Goal: Task Accomplishment & Management: Complete application form

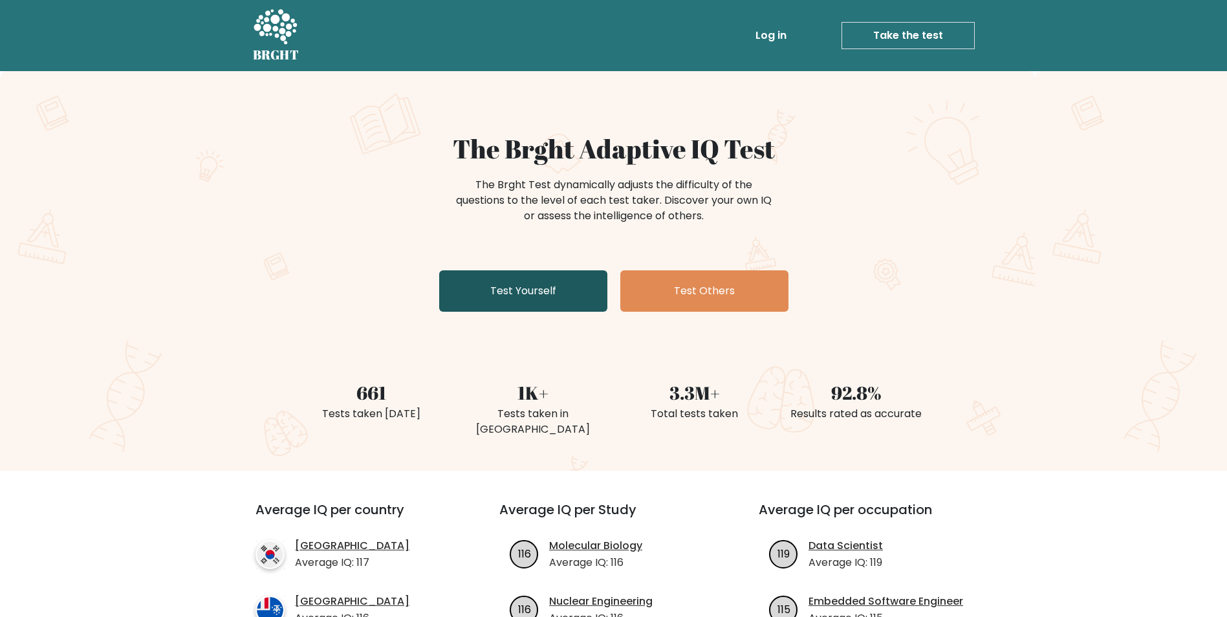
click at [542, 284] on link "Test Yourself" at bounding box center [523, 290] width 168 height 41
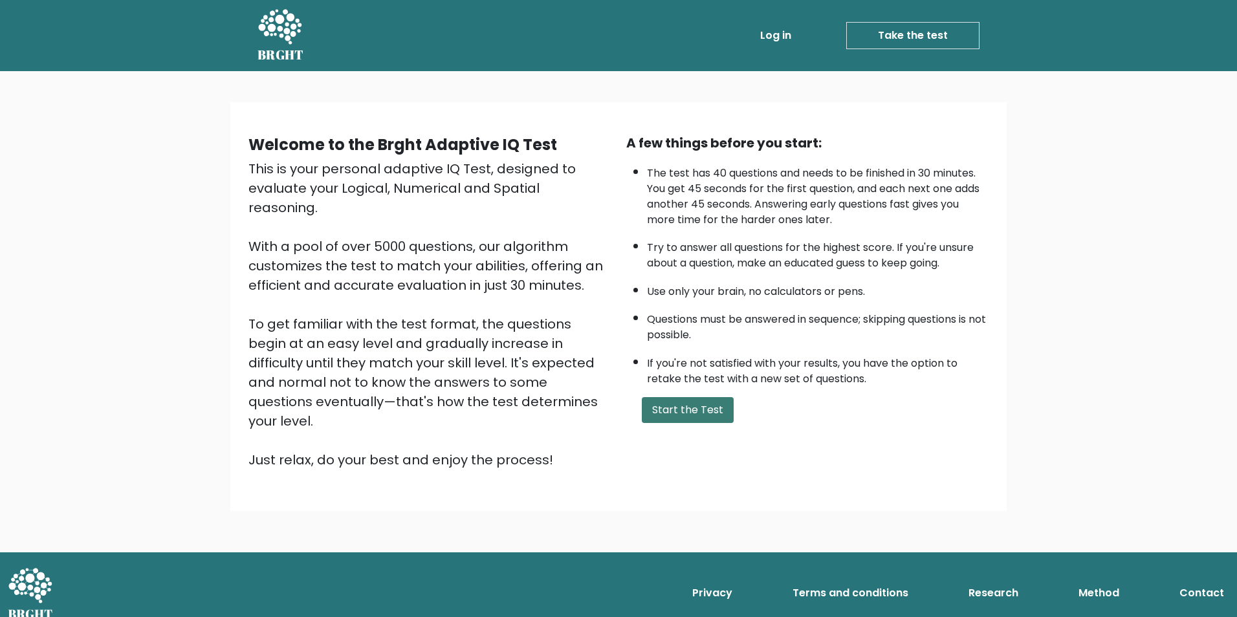
click at [718, 413] on button "Start the Test" at bounding box center [688, 410] width 92 height 26
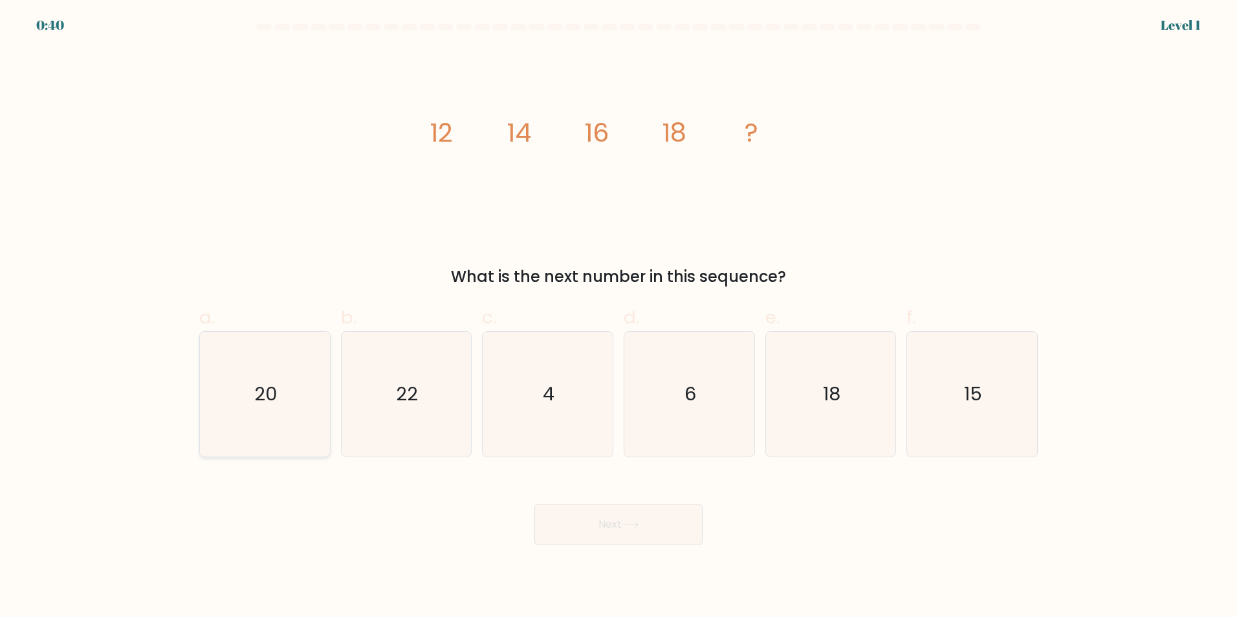
click at [251, 382] on icon "20" at bounding box center [265, 394] width 125 height 125
click at [619, 317] on input "a. 20" at bounding box center [619, 313] width 1 height 8
radio input "true"
click at [678, 536] on button "Next" at bounding box center [618, 524] width 168 height 41
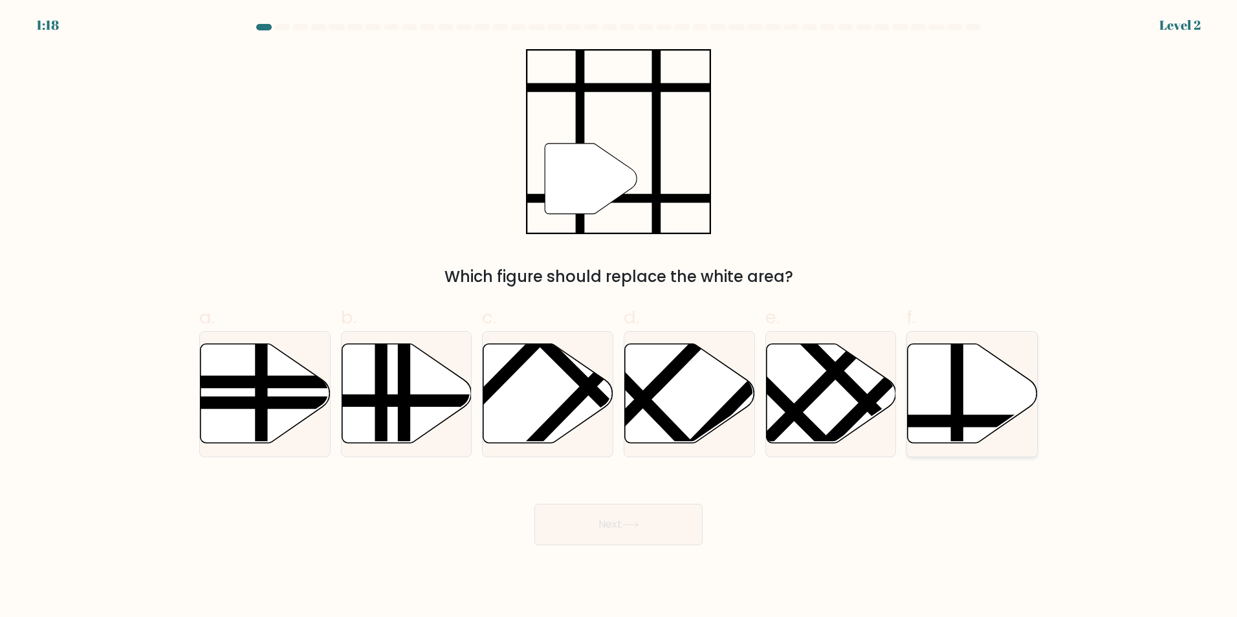
click at [958, 388] on line at bounding box center [958, 341] width 0 height 262
click at [619, 317] on input "f." at bounding box center [619, 313] width 1 height 8
radio input "true"
click at [600, 542] on button "Next" at bounding box center [618, 524] width 168 height 41
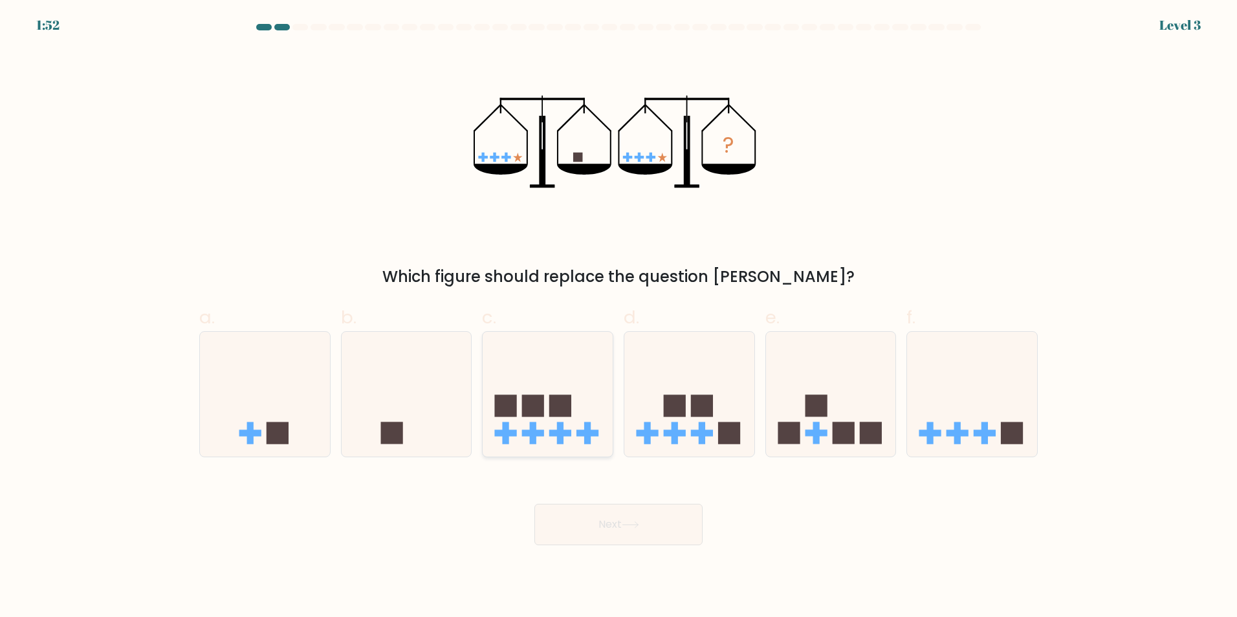
click at [490, 409] on icon at bounding box center [548, 393] width 130 height 107
click at [619, 317] on input "c." at bounding box center [619, 313] width 1 height 8
radio input "true"
click at [430, 409] on icon at bounding box center [407, 393] width 130 height 107
click at [619, 317] on input "b." at bounding box center [619, 313] width 1 height 8
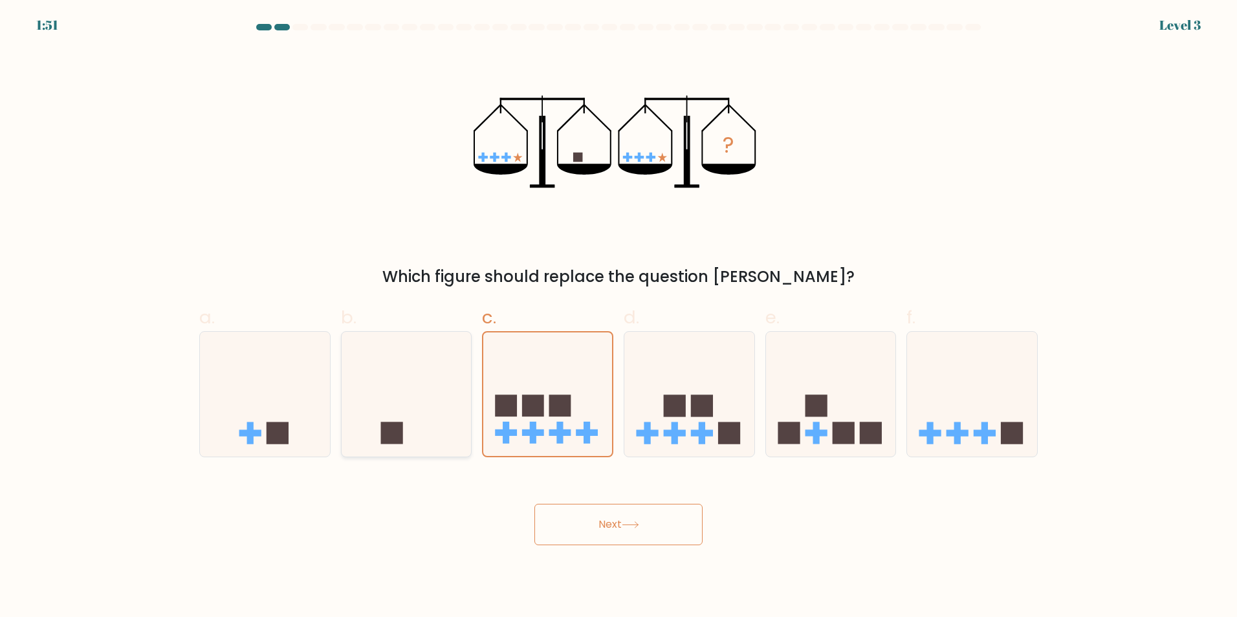
radio input "true"
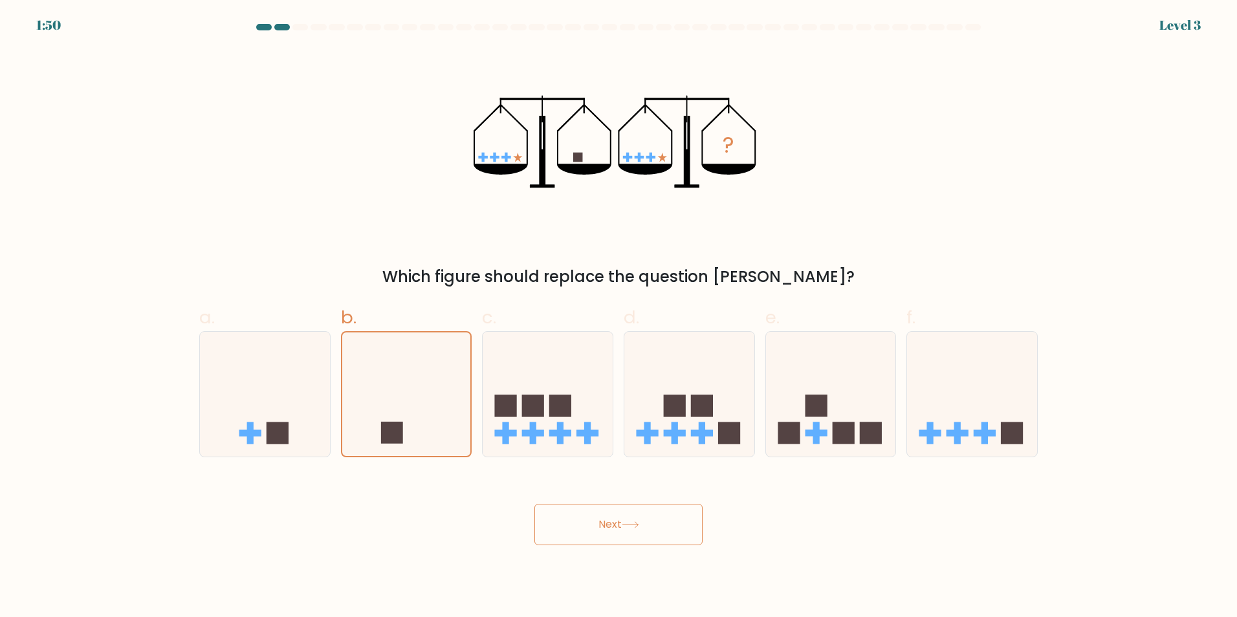
click at [627, 531] on button "Next" at bounding box center [618, 524] width 168 height 41
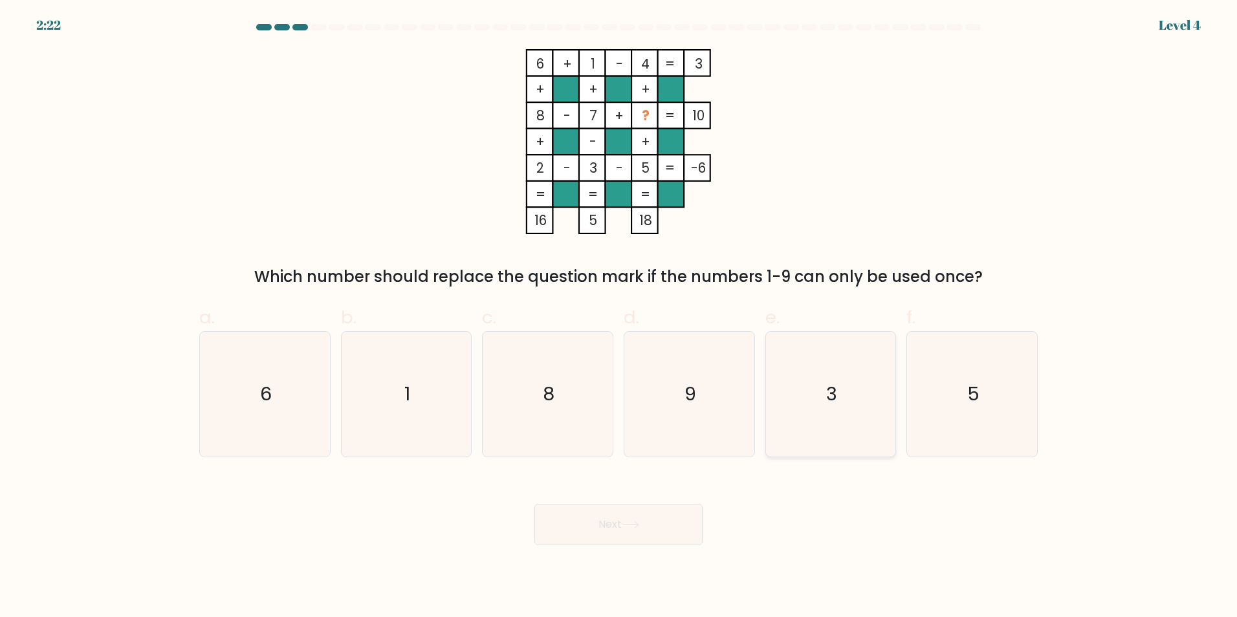
click at [831, 379] on icon "3" at bounding box center [830, 394] width 125 height 125
click at [619, 317] on input "e. 3" at bounding box center [619, 313] width 1 height 8
radio input "true"
click at [620, 521] on button "Next" at bounding box center [618, 524] width 168 height 41
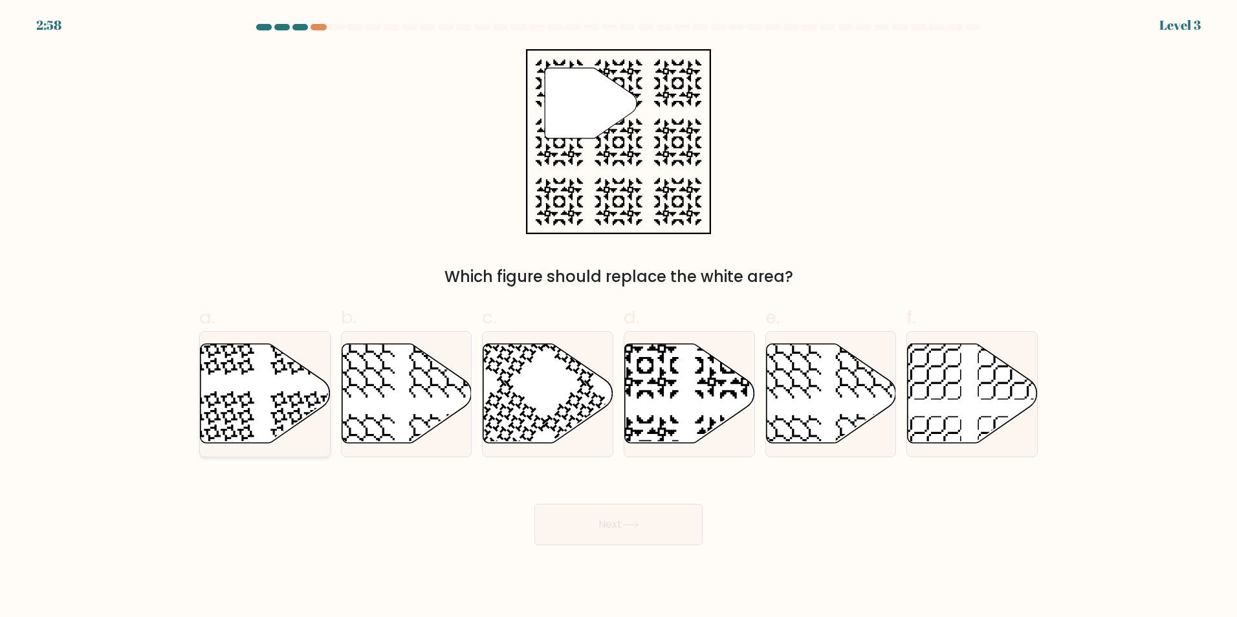
click at [311, 382] on icon at bounding box center [266, 394] width 130 height 100
click at [619, 317] on input "a." at bounding box center [619, 313] width 1 height 8
radio input "true"
click at [639, 526] on icon at bounding box center [630, 524] width 17 height 7
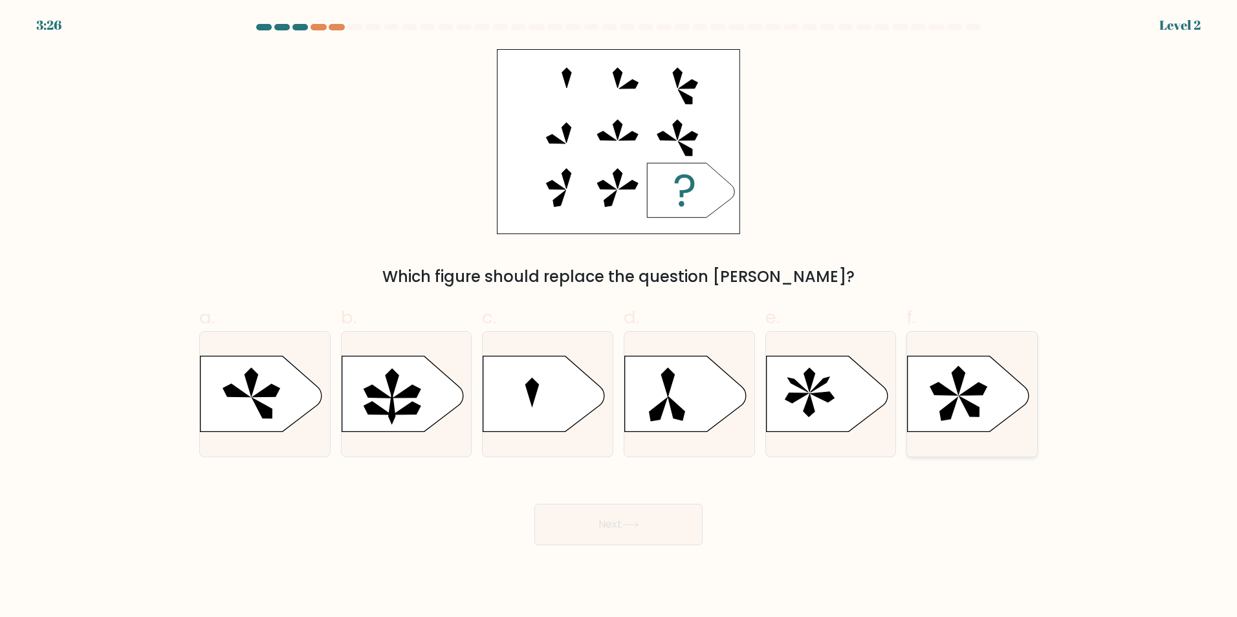
click at [963, 380] on icon at bounding box center [958, 380] width 13 height 28
click at [619, 317] on input "f." at bounding box center [619, 313] width 1 height 8
radio input "true"
click at [611, 528] on button "Next" at bounding box center [618, 524] width 168 height 41
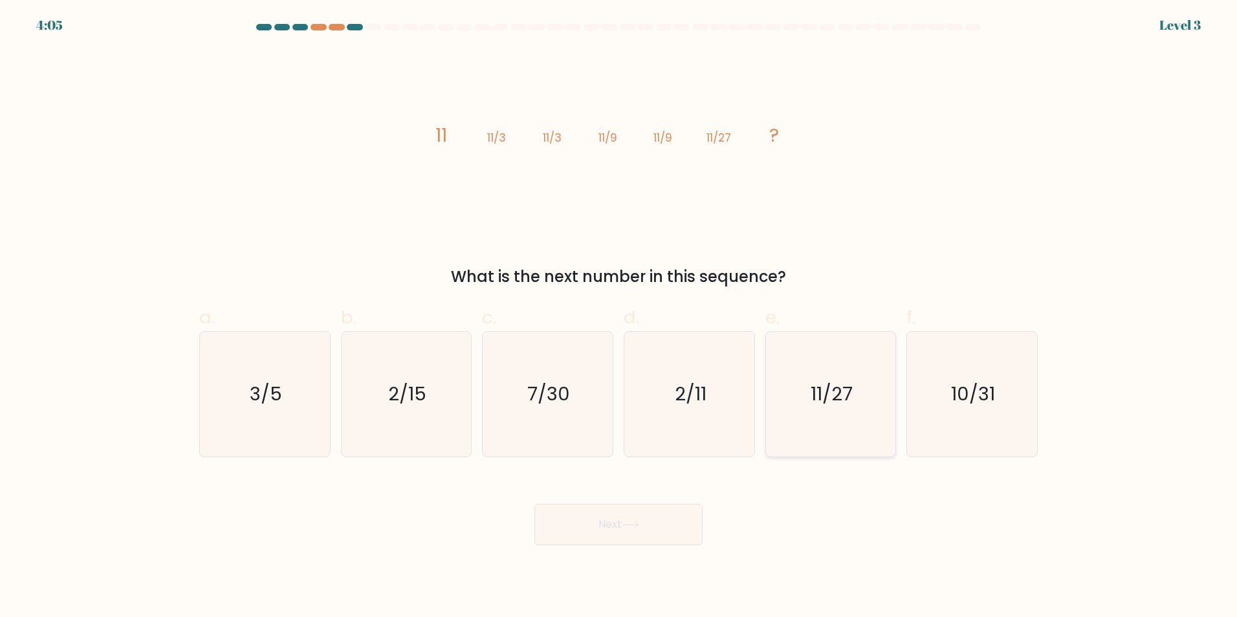
click at [819, 387] on text "11/27" at bounding box center [832, 394] width 42 height 26
click at [619, 317] on input "e. 11/27" at bounding box center [619, 313] width 1 height 8
radio input "true"
click at [639, 522] on icon at bounding box center [630, 524] width 17 height 7
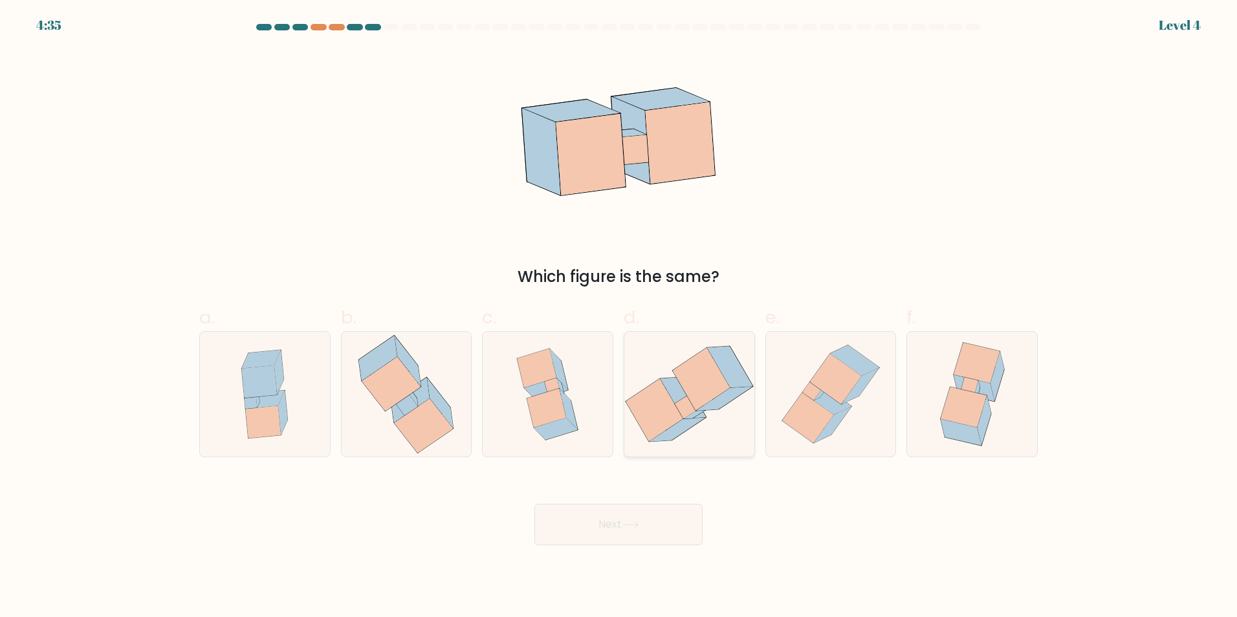
click at [712, 388] on icon at bounding box center [701, 379] width 57 height 62
click at [619, 317] on input "d." at bounding box center [619, 313] width 1 height 8
radio input "true"
click at [638, 524] on icon at bounding box center [630, 525] width 16 height 6
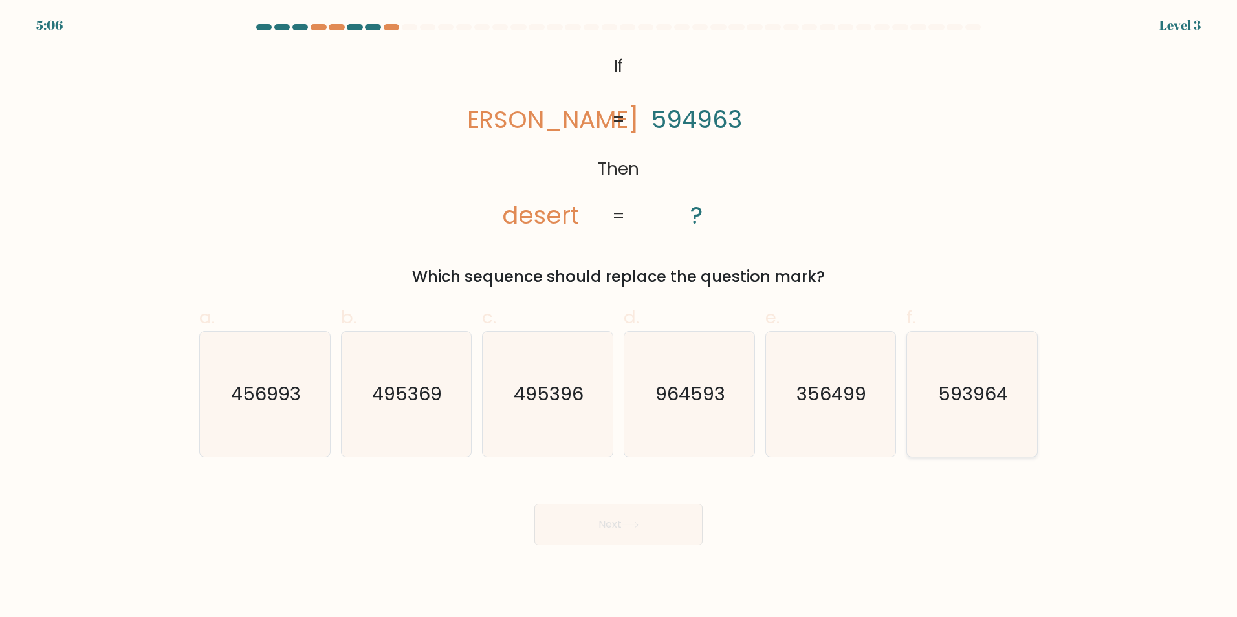
click at [1002, 406] on text "593964" at bounding box center [974, 394] width 70 height 26
click at [619, 317] on input "f. 593964" at bounding box center [619, 313] width 1 height 8
radio input "true"
click at [601, 523] on button "Next" at bounding box center [618, 524] width 168 height 41
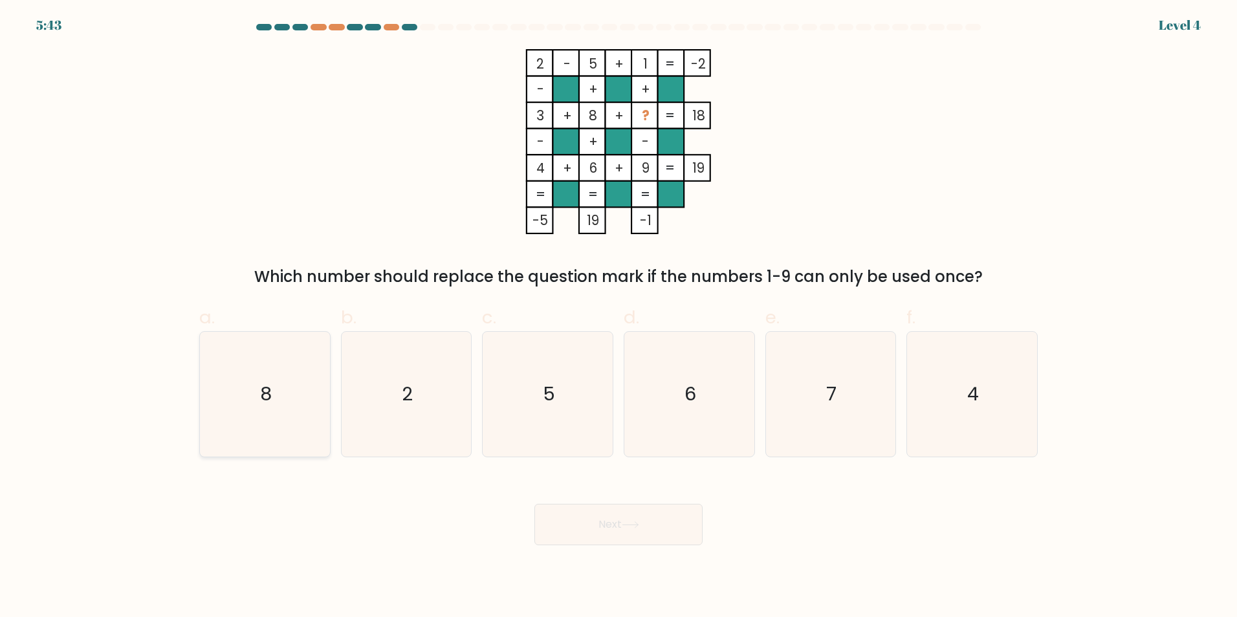
click at [245, 391] on icon "8" at bounding box center [265, 394] width 125 height 125
click at [619, 317] on input "a. 8" at bounding box center [619, 313] width 1 height 8
radio input "true"
click at [628, 527] on icon at bounding box center [630, 524] width 17 height 7
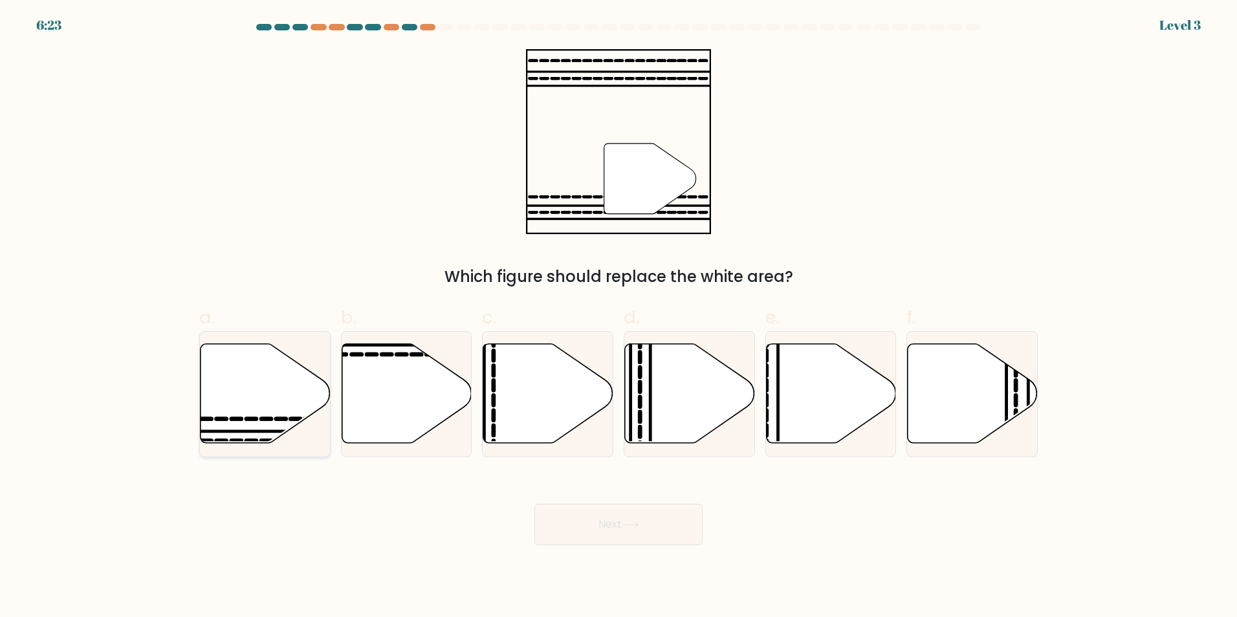
click at [272, 373] on icon at bounding box center [266, 394] width 130 height 100
click at [619, 317] on input "a." at bounding box center [619, 313] width 1 height 8
radio input "true"
click at [641, 515] on button "Next" at bounding box center [618, 524] width 168 height 41
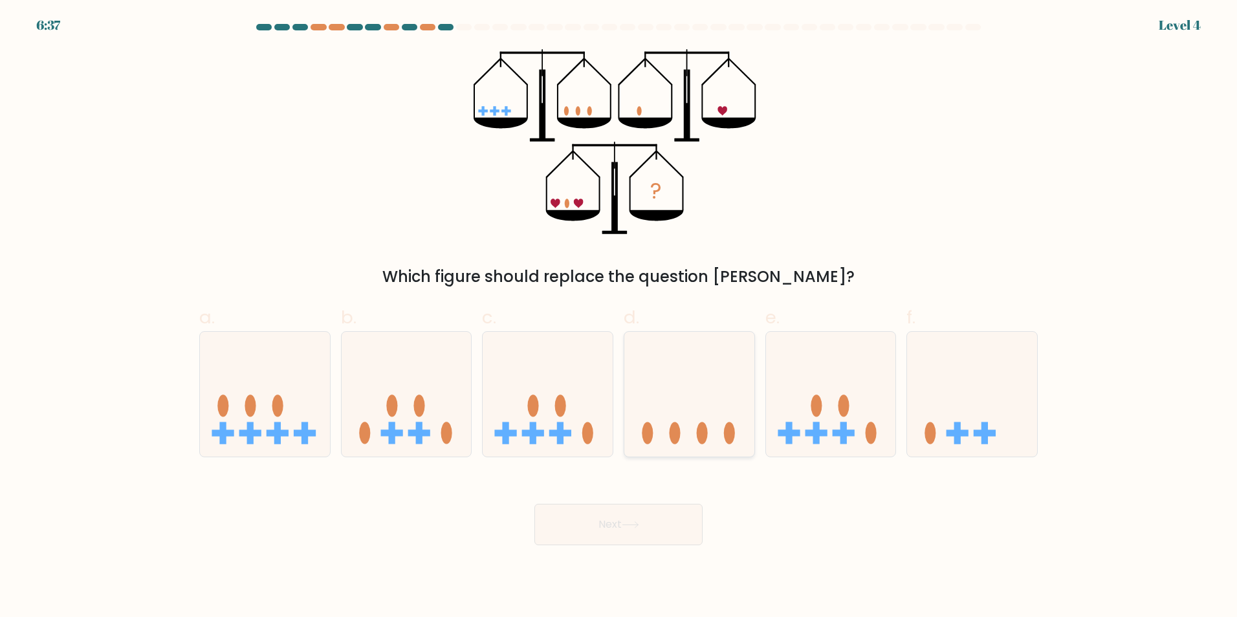
click at [703, 441] on ellipse at bounding box center [702, 433] width 11 height 22
click at [619, 317] on input "d." at bounding box center [619, 313] width 1 height 8
radio input "true"
click at [635, 524] on icon at bounding box center [630, 524] width 17 height 7
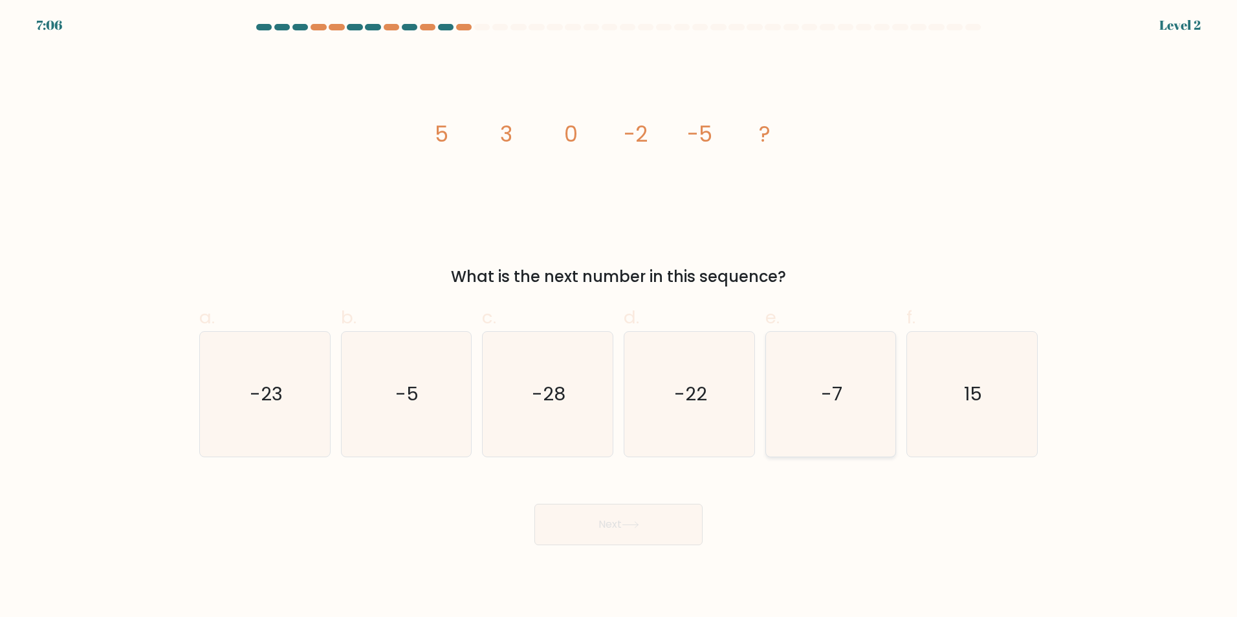
click at [838, 391] on text "-7" at bounding box center [831, 394] width 21 height 26
click at [619, 317] on input "e. -7" at bounding box center [619, 313] width 1 height 8
radio input "true"
click at [674, 518] on button "Next" at bounding box center [618, 524] width 168 height 41
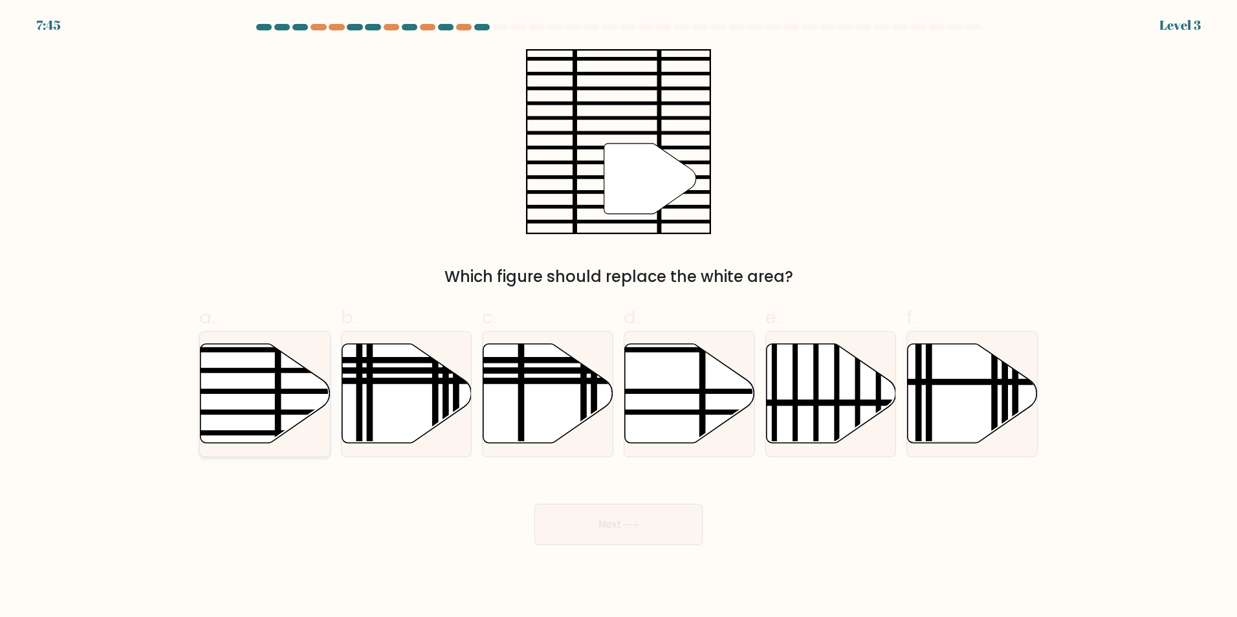
click at [263, 391] on line at bounding box center [221, 391] width 262 height 0
click at [619, 317] on input "a." at bounding box center [619, 313] width 1 height 8
radio input "true"
click at [638, 515] on button "Next" at bounding box center [618, 524] width 168 height 41
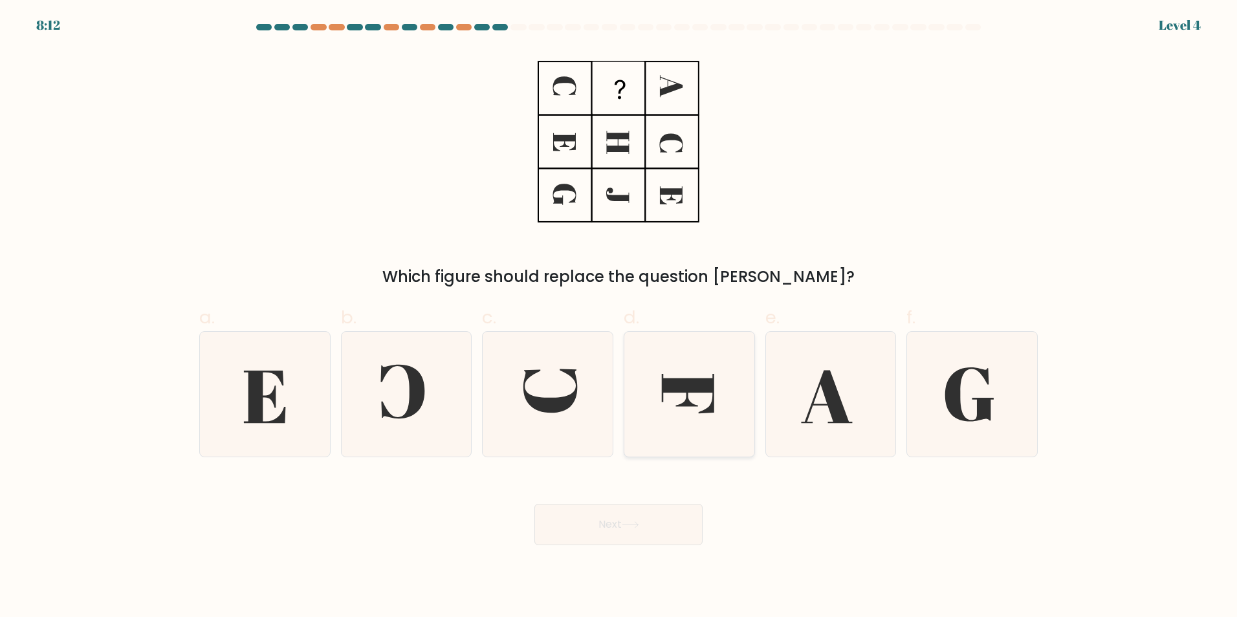
click at [677, 388] on icon at bounding box center [688, 392] width 52 height 39
click at [619, 317] on input "d." at bounding box center [619, 313] width 1 height 8
radio input "true"
click at [613, 522] on button "Next" at bounding box center [618, 524] width 168 height 41
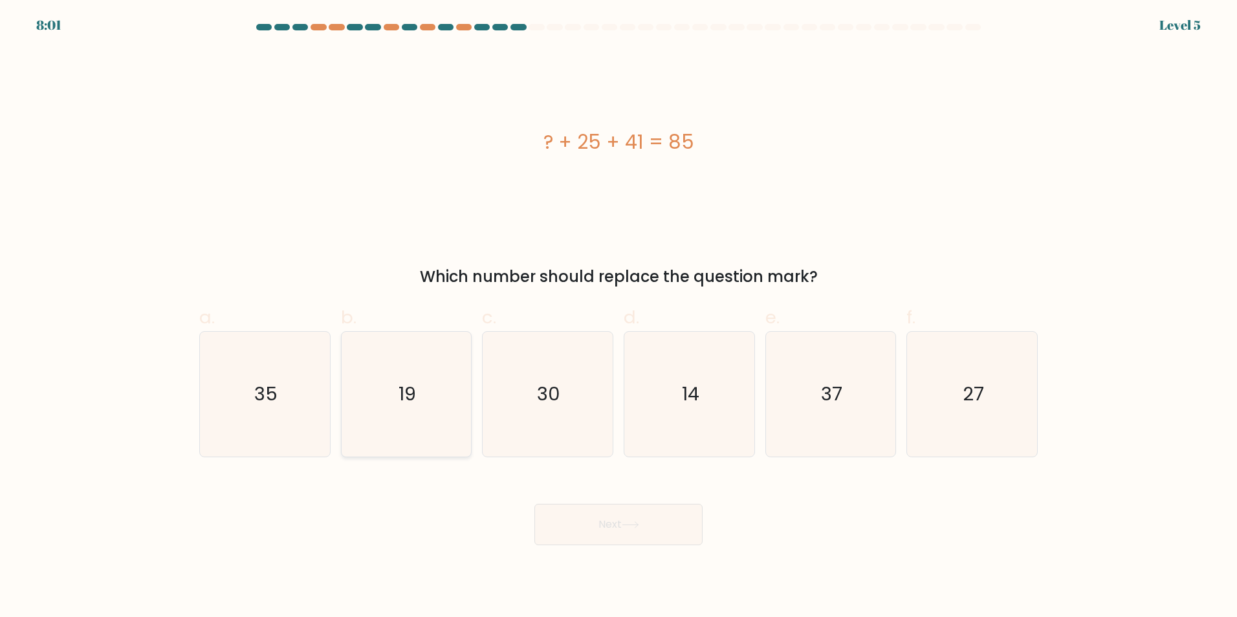
click at [381, 389] on icon "19" at bounding box center [406, 394] width 125 height 125
click at [619, 317] on input "b. 19" at bounding box center [619, 313] width 1 height 8
radio input "true"
click at [619, 520] on button "Next" at bounding box center [618, 524] width 168 height 41
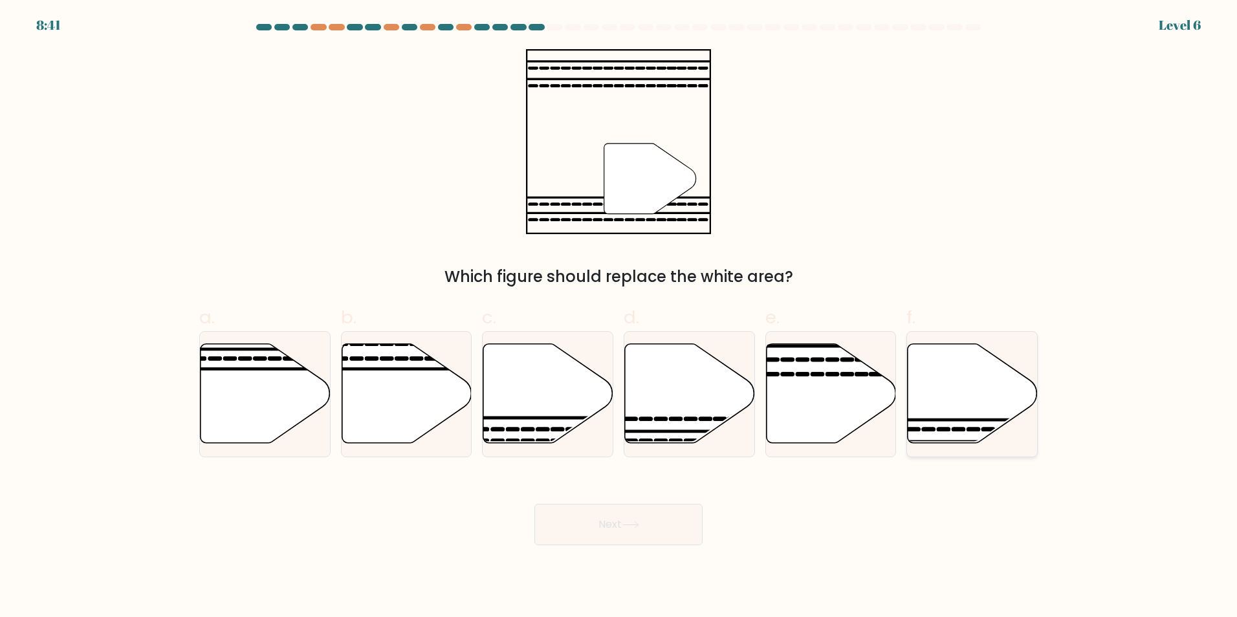
click at [949, 416] on icon at bounding box center [973, 394] width 130 height 100
click at [619, 317] on input "f." at bounding box center [619, 313] width 1 height 8
radio input "true"
click at [638, 521] on icon at bounding box center [630, 524] width 17 height 7
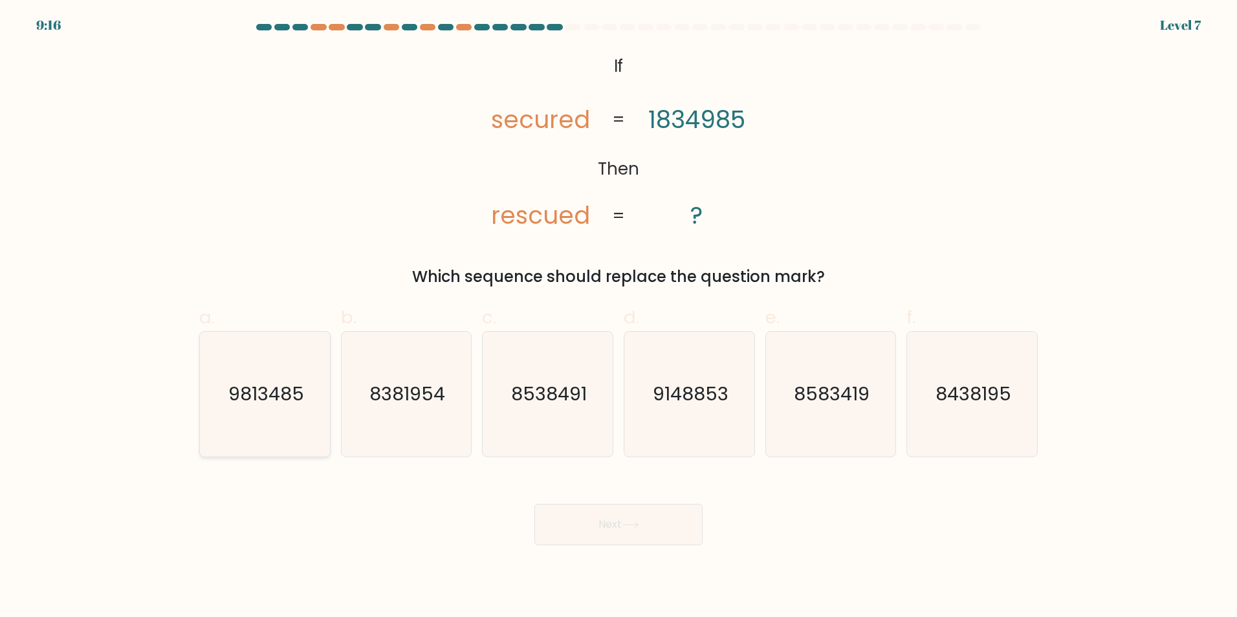
click at [226, 419] on icon "9813485" at bounding box center [265, 394] width 125 height 125
click at [619, 317] on input "a. 9813485" at bounding box center [619, 313] width 1 height 8
radio input "true"
click at [665, 521] on button "Next" at bounding box center [618, 524] width 168 height 41
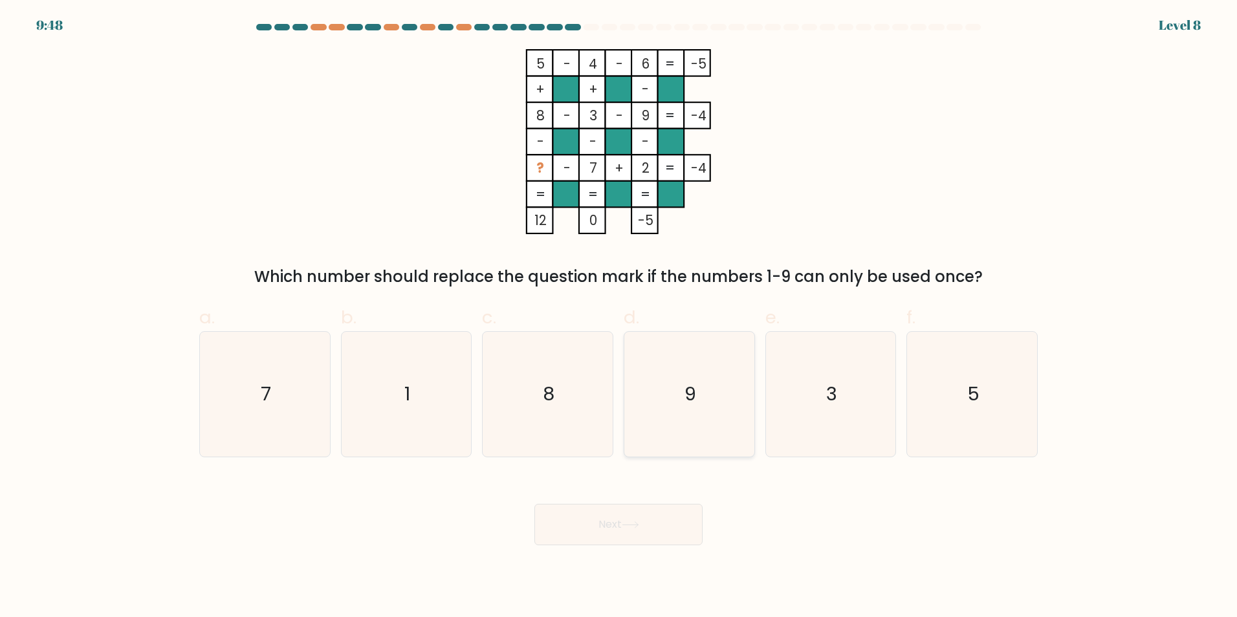
click at [651, 373] on icon "9" at bounding box center [689, 394] width 125 height 125
click at [619, 317] on input "d. 9" at bounding box center [619, 313] width 1 height 8
radio input "true"
click at [665, 523] on button "Next" at bounding box center [618, 524] width 168 height 41
